Goal: Task Accomplishment & Management: Manage account settings

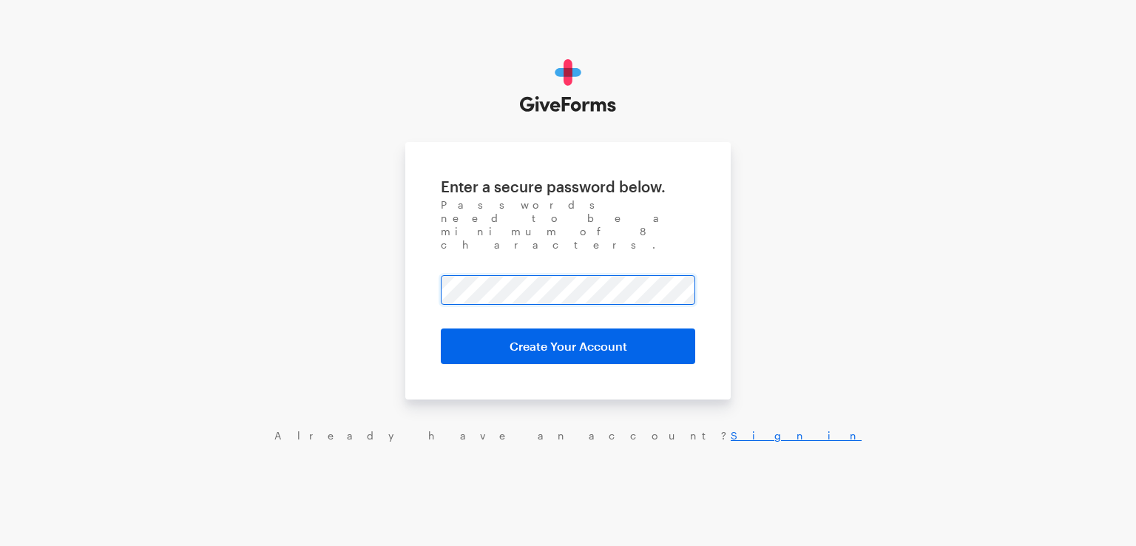
click at [441, 328] on input "Create Your Account" at bounding box center [568, 345] width 254 height 35
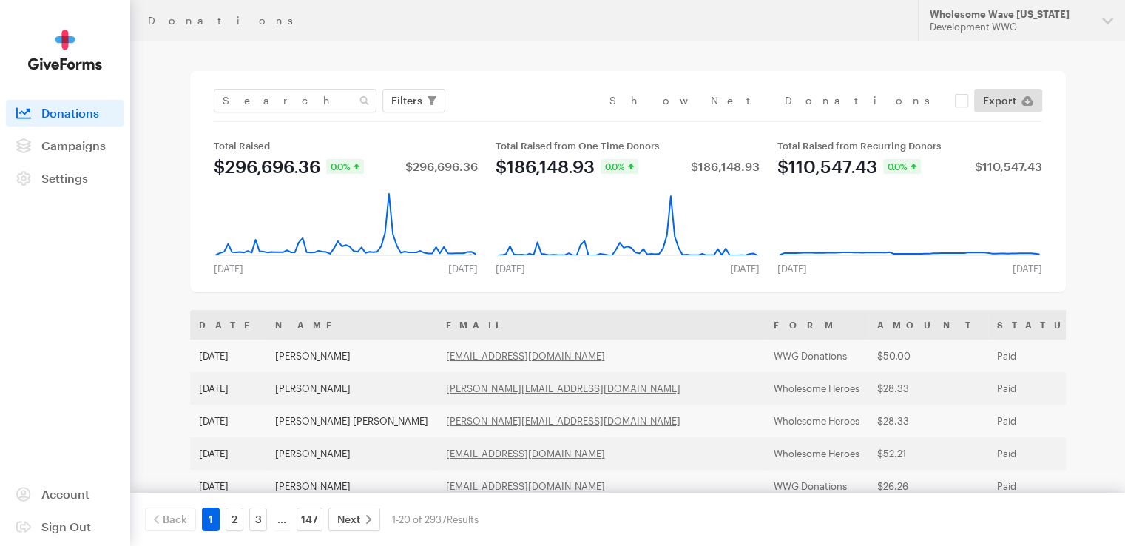
click at [568, 76] on div "Filters Clear Filters Apply Date Jul 16, 2025 - Aug 12, 2025 Forms Double 2 Don…" at bounding box center [627, 181] width 875 height 221
click at [571, 38] on header "Donations Updates Support Wholesome Wave Georgia Development WWG Organizations …" at bounding box center [627, 20] width 994 height 41
click at [962, 22] on div "Development WWG" at bounding box center [1009, 27] width 160 height 13
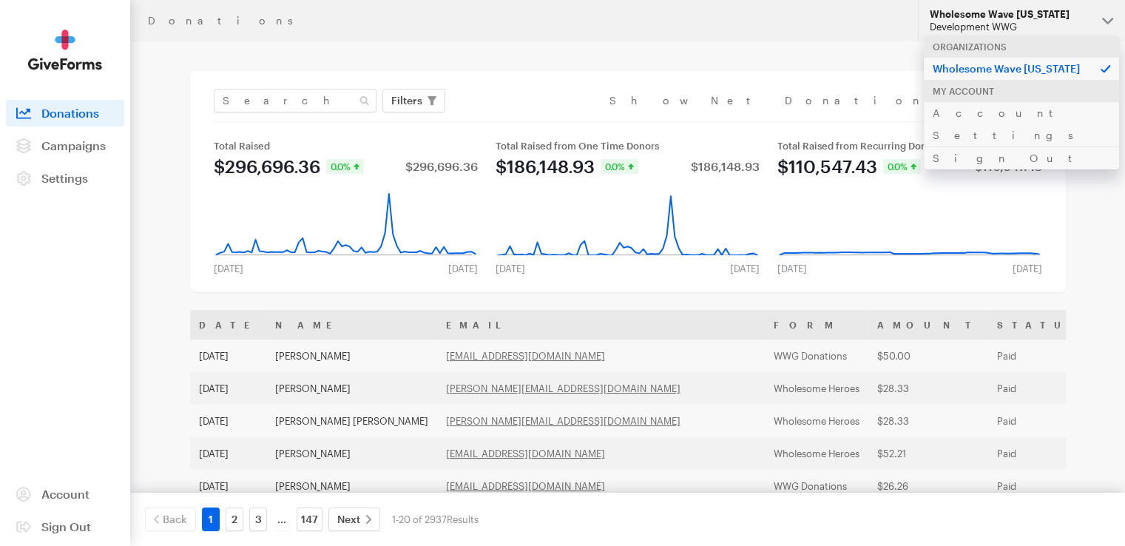
click at [704, 26] on div "Donations" at bounding box center [524, 21] width 752 height 12
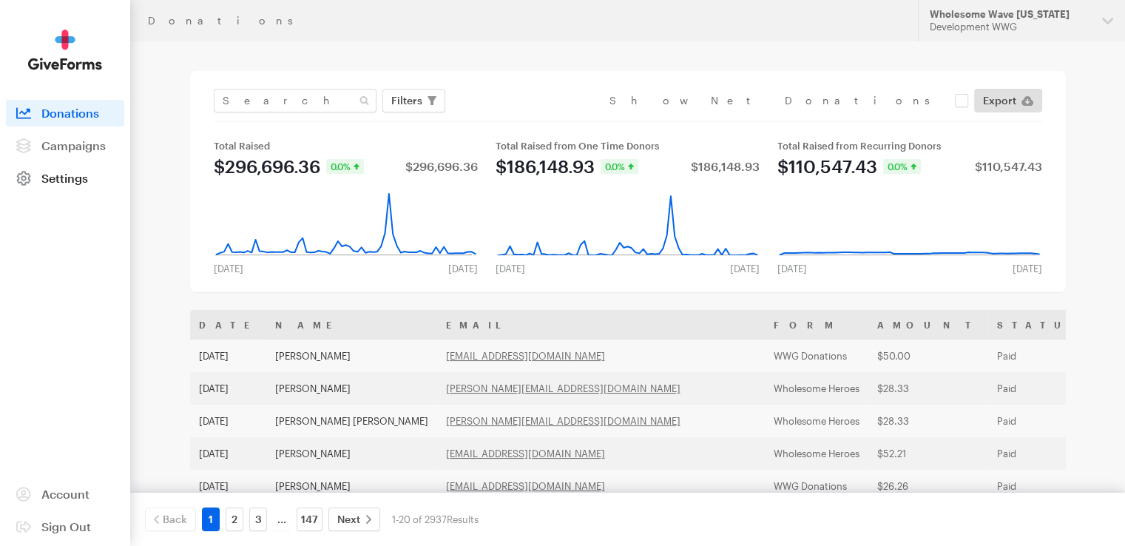
click at [81, 176] on span "Settings" at bounding box center [64, 178] width 47 height 14
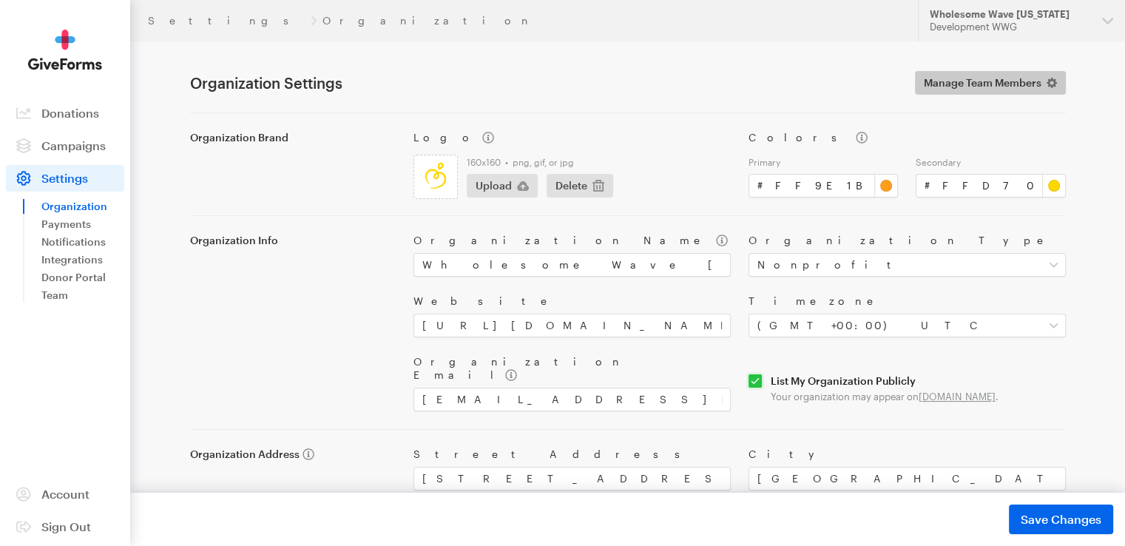
click at [979, 81] on span "Manage Team Members" at bounding box center [982, 83] width 118 height 18
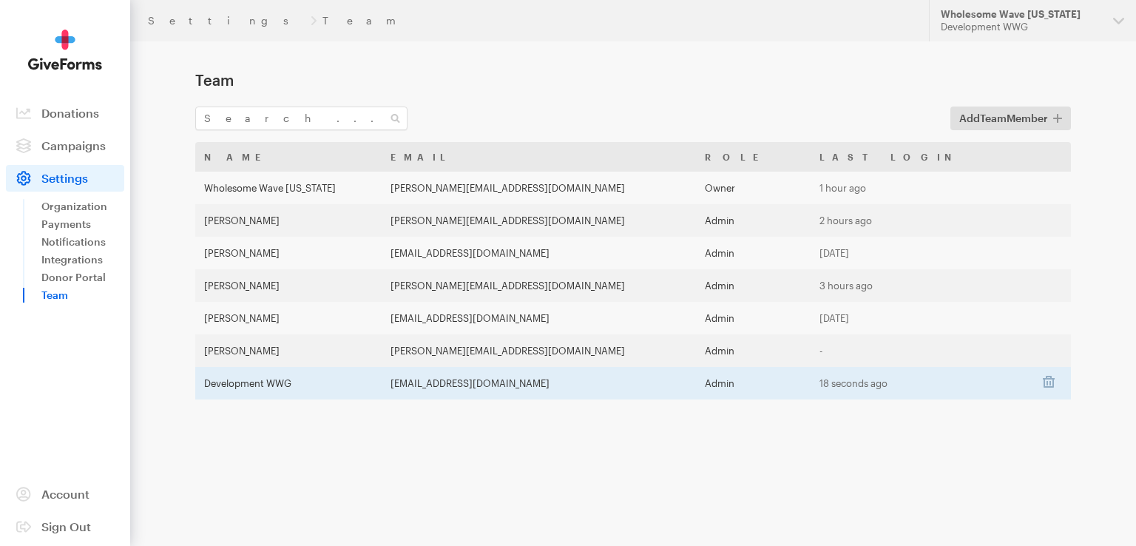
drag, startPoint x: 639, startPoint y: 381, endPoint x: 430, endPoint y: 387, distance: 208.6
click at [430, 387] on td "development@wholesomewavegeorgia.org" at bounding box center [539, 383] width 314 height 33
copy td "development@wholesomewavegeorgia.org"
